Goal: Browse casually: Explore the website without a specific task or goal

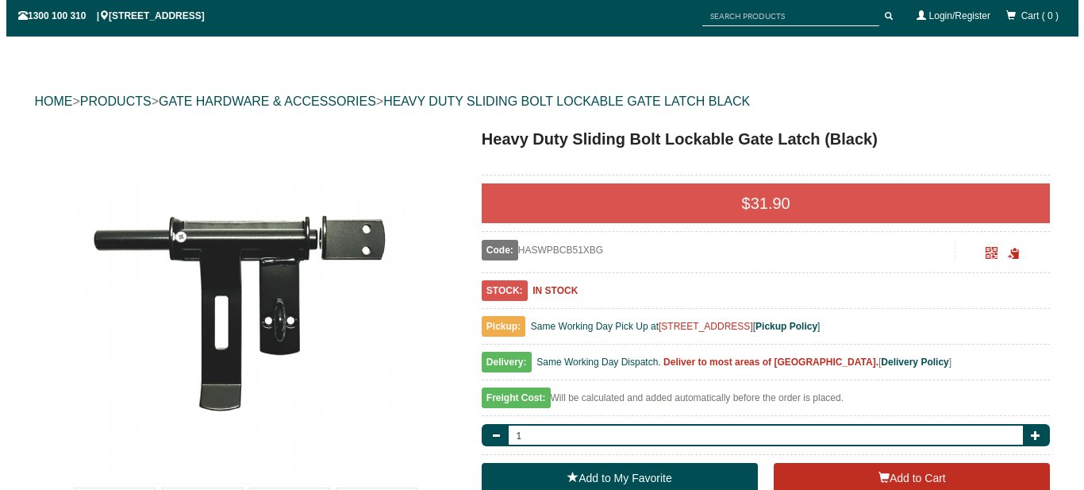
scroll to position [145, 0]
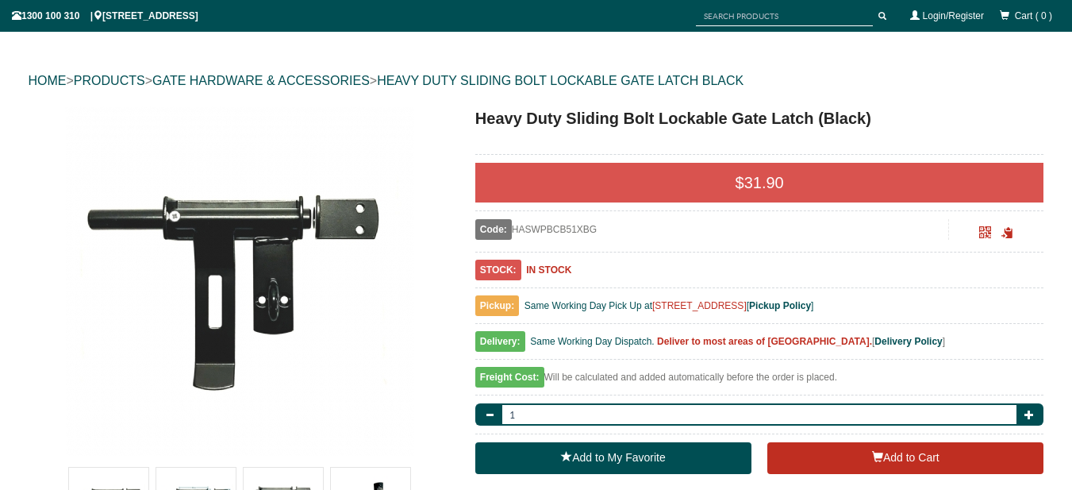
click at [310, 234] on img at bounding box center [239, 280] width 349 height 349
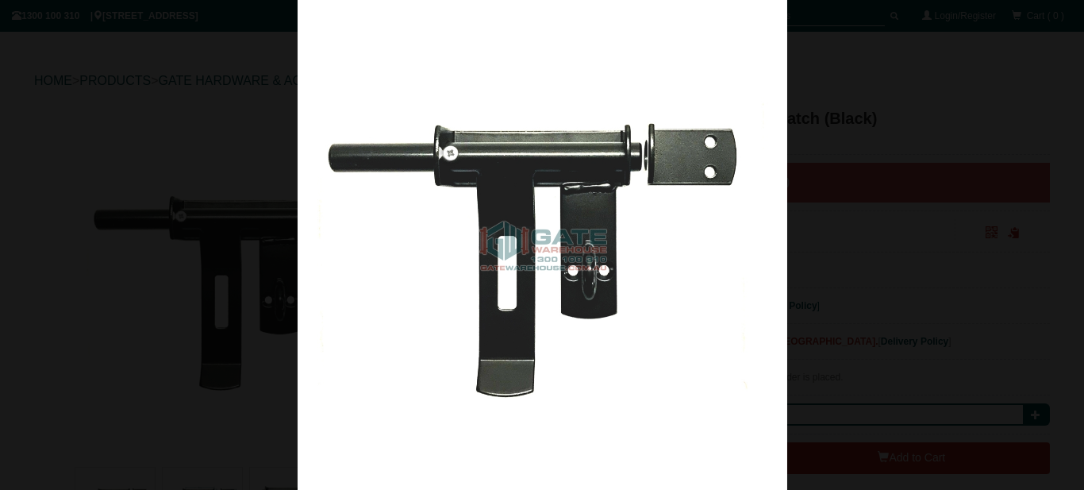
click at [750, 226] on img at bounding box center [543, 245] width 490 height 490
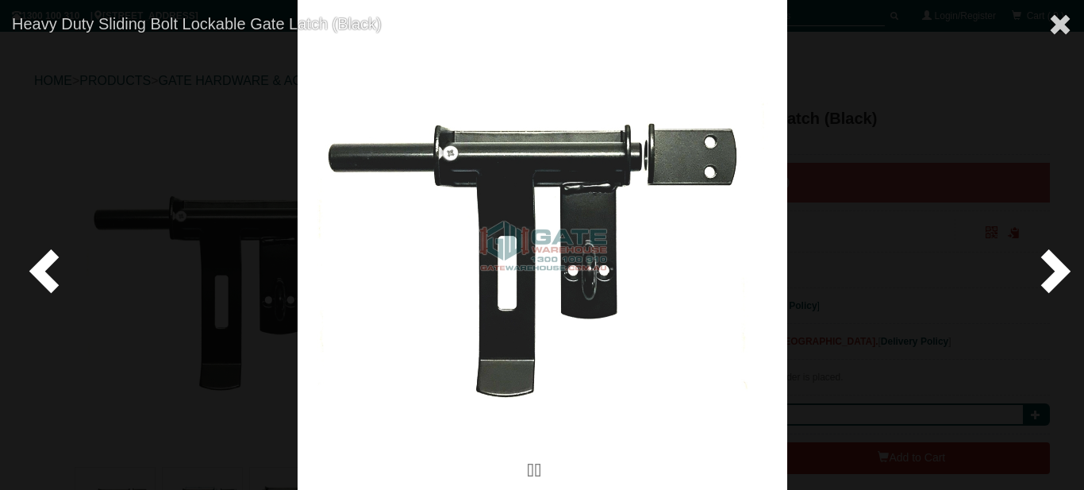
click at [1049, 264] on span at bounding box center [1053, 270] width 48 height 48
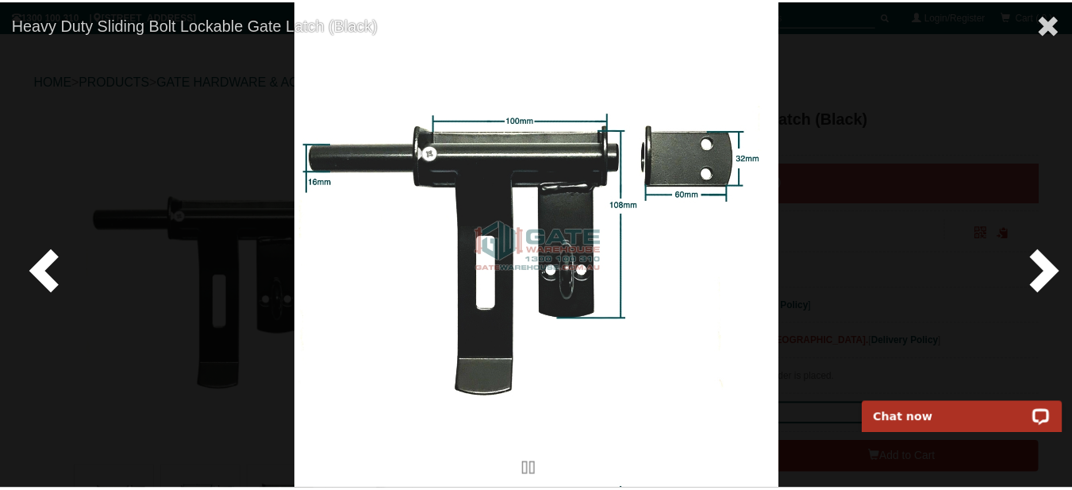
scroll to position [0, 0]
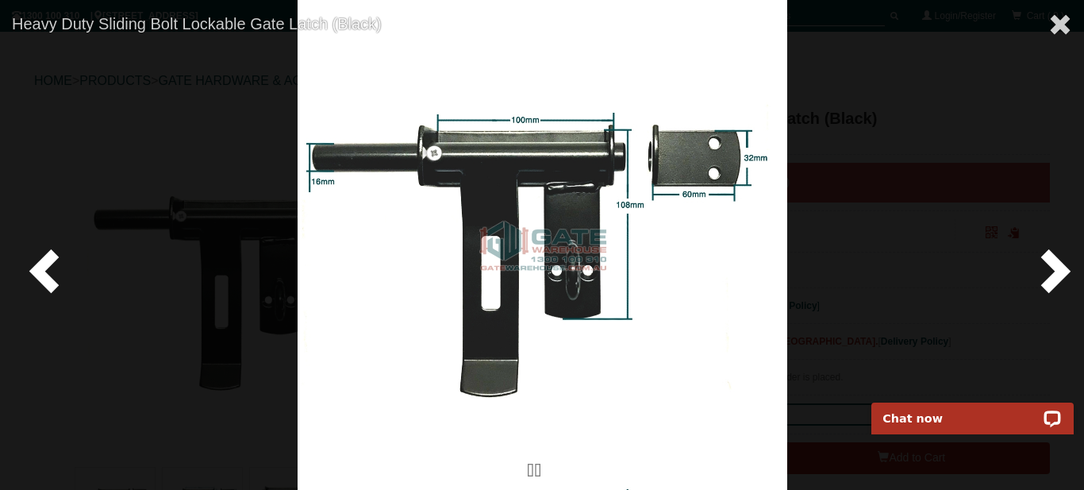
click at [1061, 268] on span at bounding box center [1053, 270] width 48 height 48
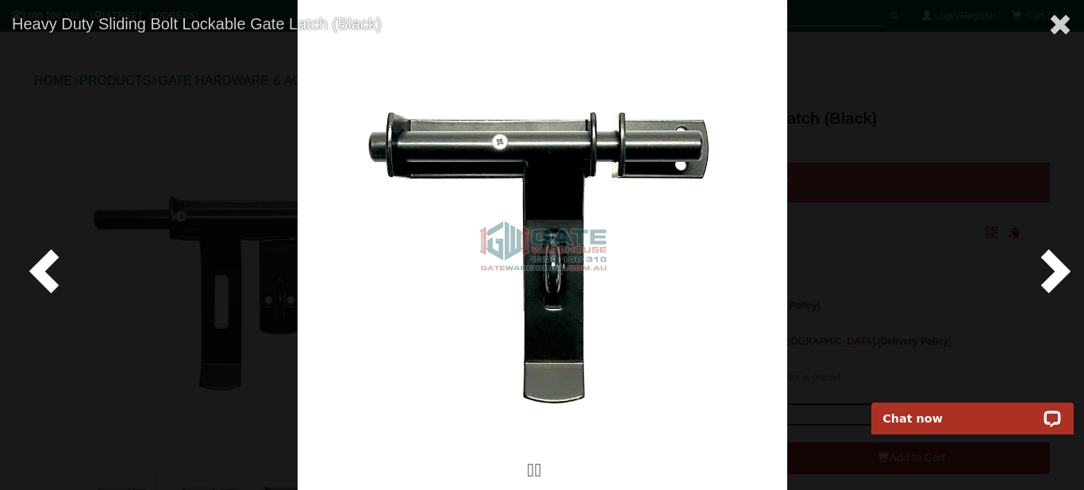
click at [1061, 268] on span at bounding box center [1053, 270] width 48 height 48
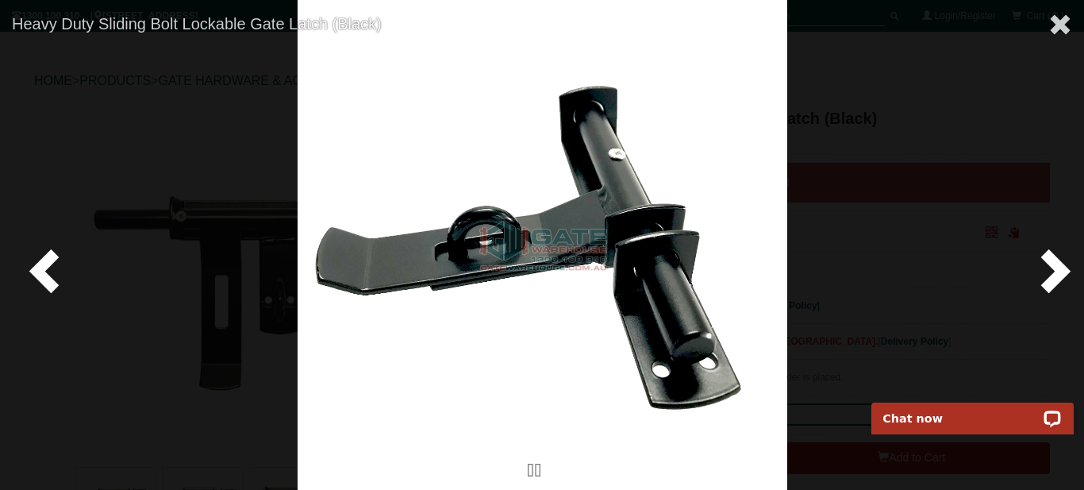
click at [1061, 268] on span at bounding box center [1053, 270] width 48 height 48
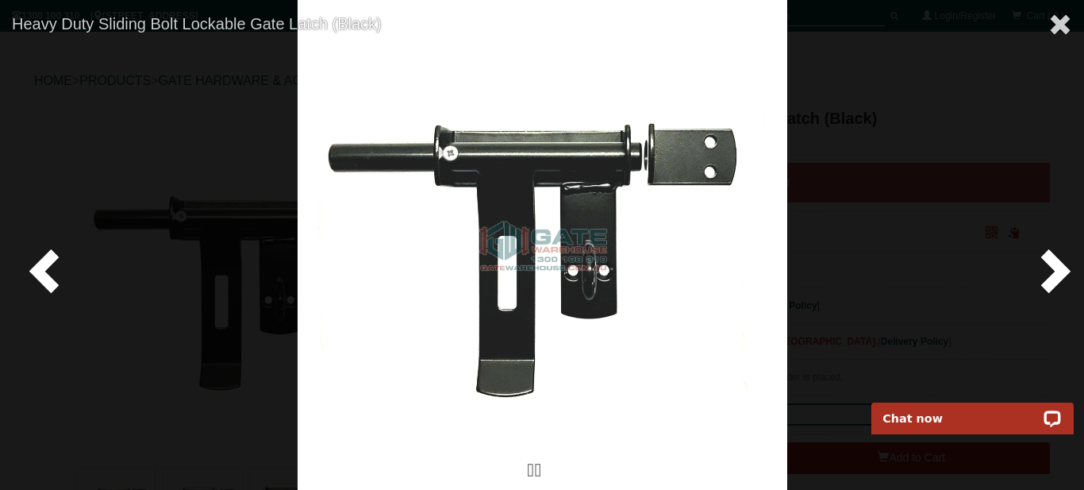
click at [1061, 268] on span at bounding box center [1053, 270] width 48 height 48
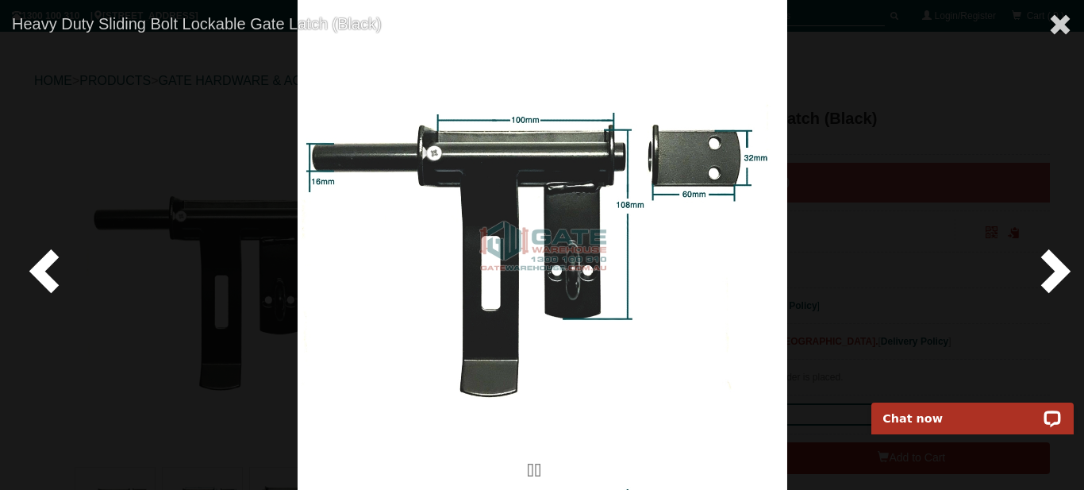
click at [1061, 268] on span at bounding box center [1053, 270] width 48 height 48
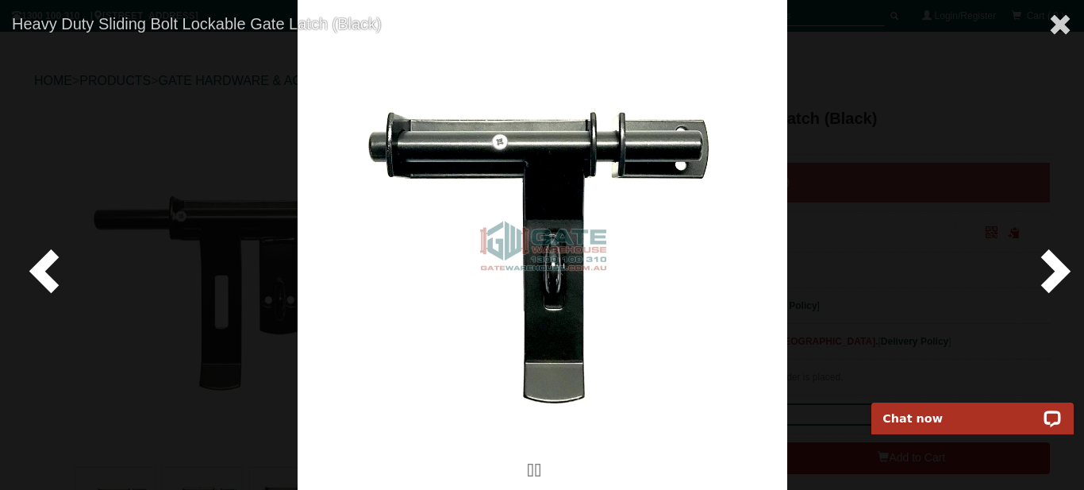
click at [1061, 268] on span at bounding box center [1053, 270] width 48 height 48
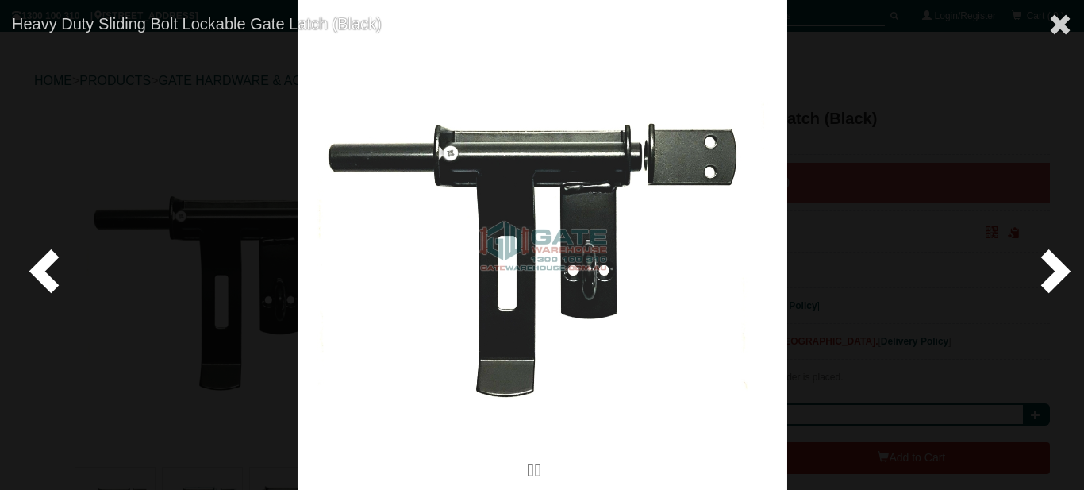
click at [517, 260] on img at bounding box center [543, 245] width 490 height 490
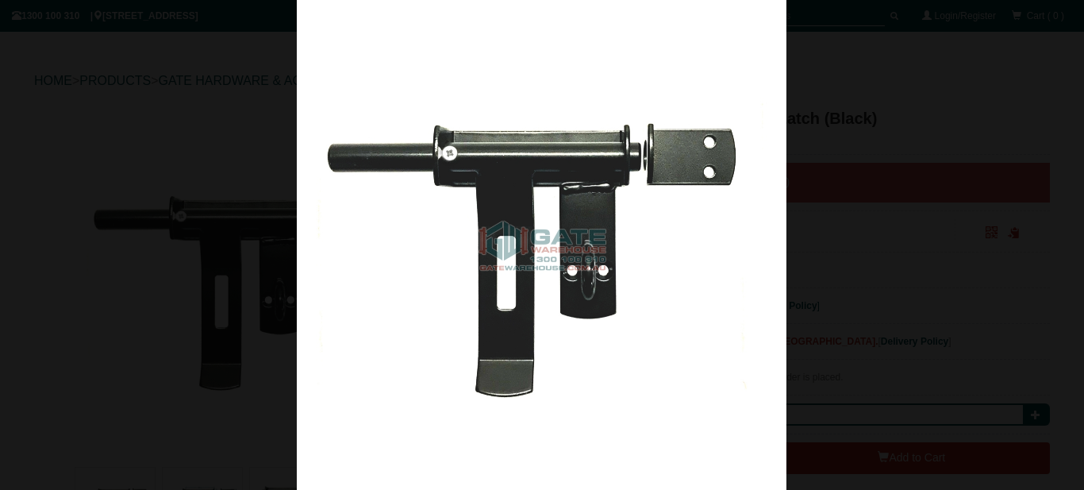
click at [38, 253] on div at bounding box center [541, 245] width 1084 height 490
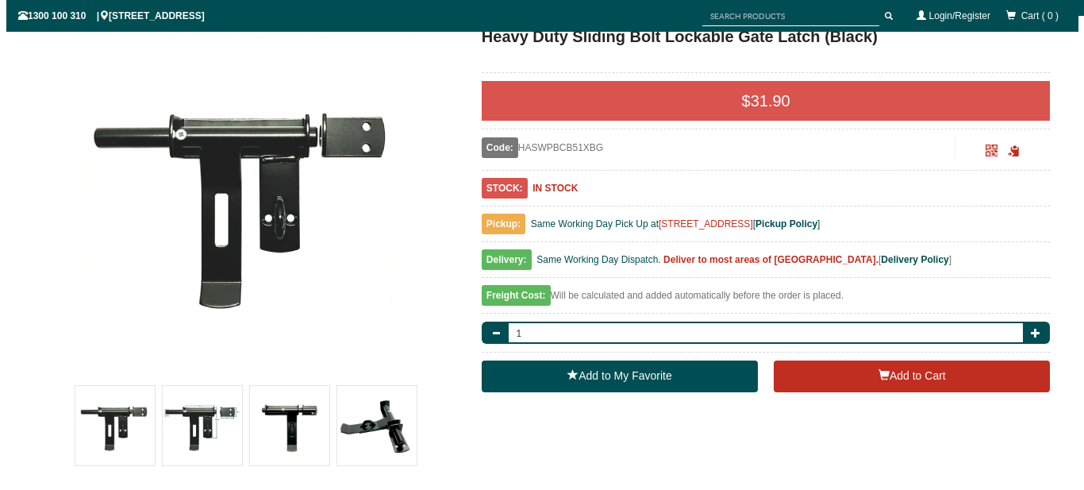
scroll to position [463, 0]
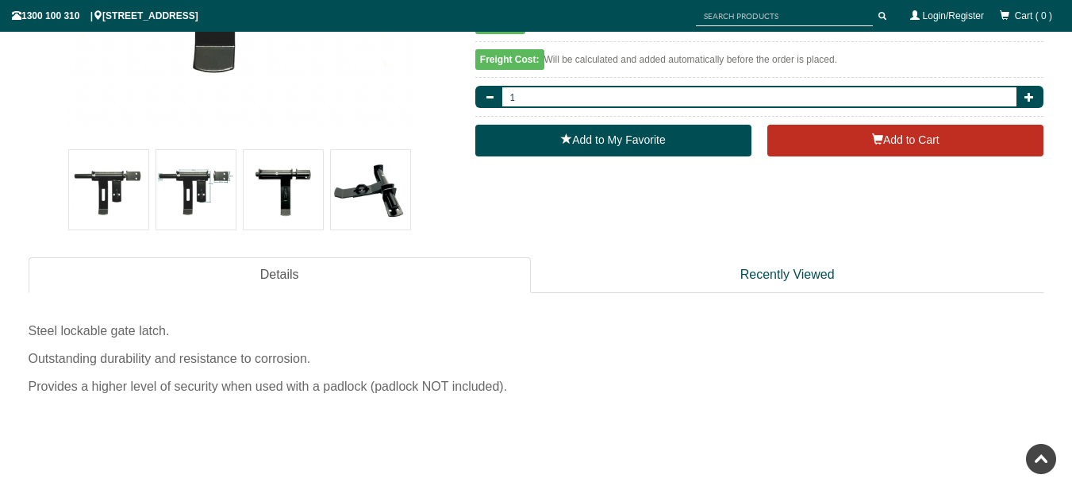
click at [396, 191] on img at bounding box center [370, 189] width 79 height 79
